Goal: Use online tool/utility: Utilize a website feature to perform a specific function

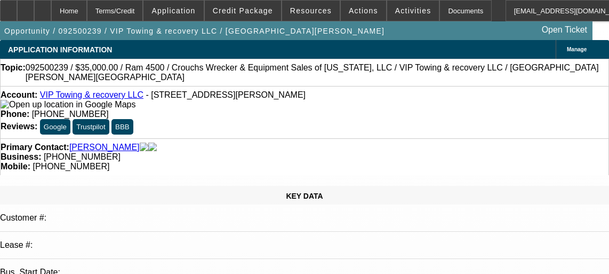
select select "0"
select select "2"
select select "0.1"
select select "4"
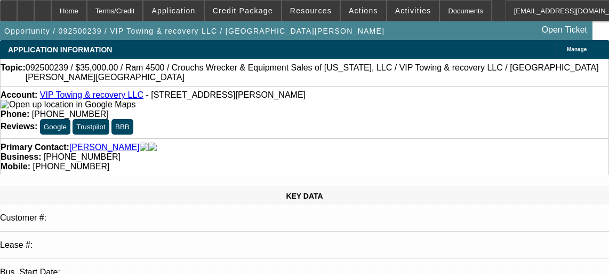
select select "0.2"
select select "0"
select select "0.1"
select select "4"
select select "0.2"
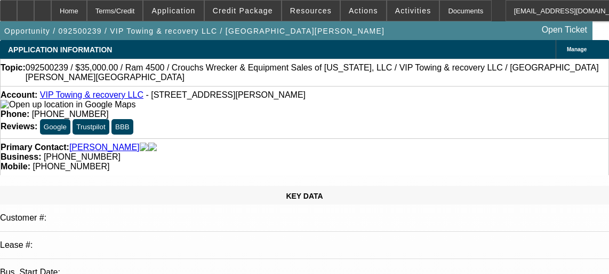
select select "0"
select select "0.1"
select select "4"
select select "0"
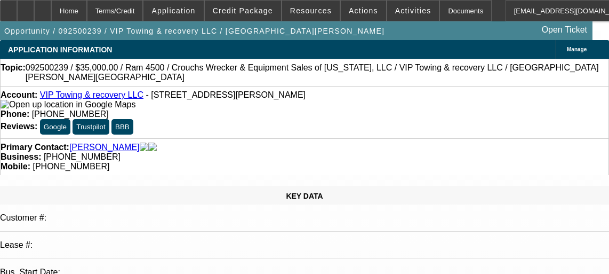
select select "0.1"
select select "4"
